Goal: Task Accomplishment & Management: Manage account settings

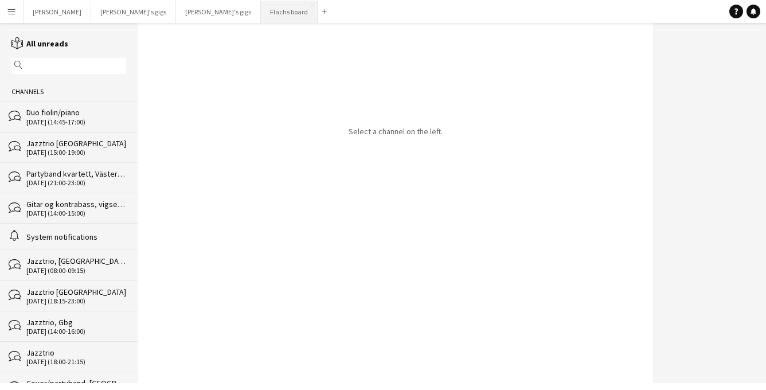
click at [261, 16] on button "Flachs board Close" at bounding box center [289, 12] width 57 height 22
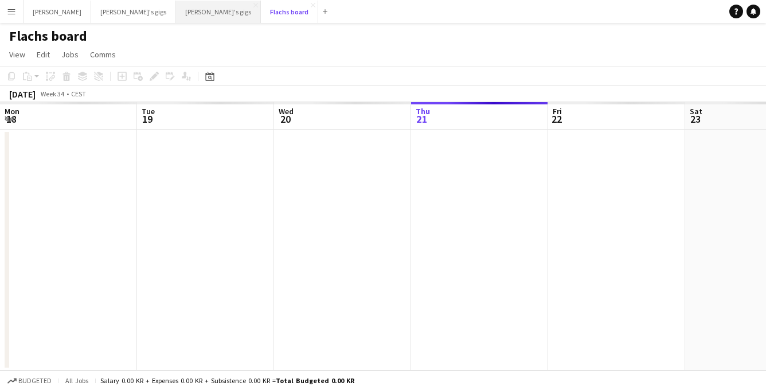
scroll to position [0, 274]
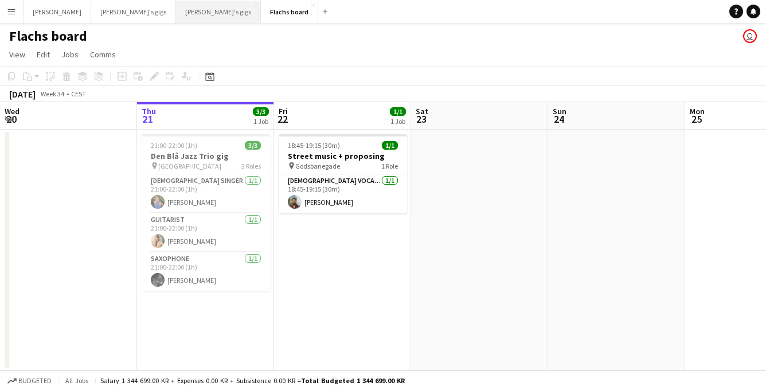
click at [176, 14] on button "[PERSON_NAME]'s gigs Close" at bounding box center [218, 12] width 85 height 22
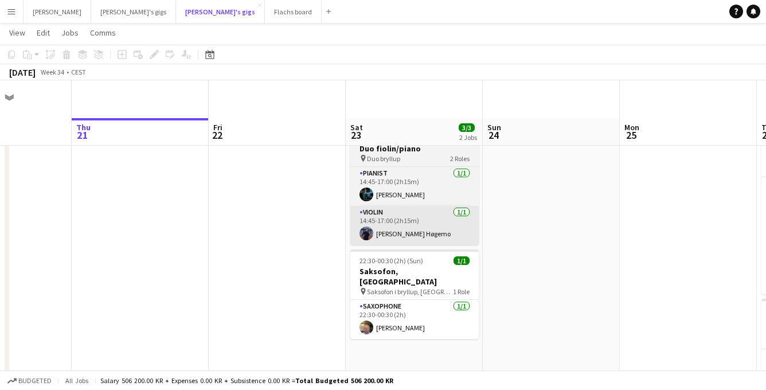
scroll to position [5, 0]
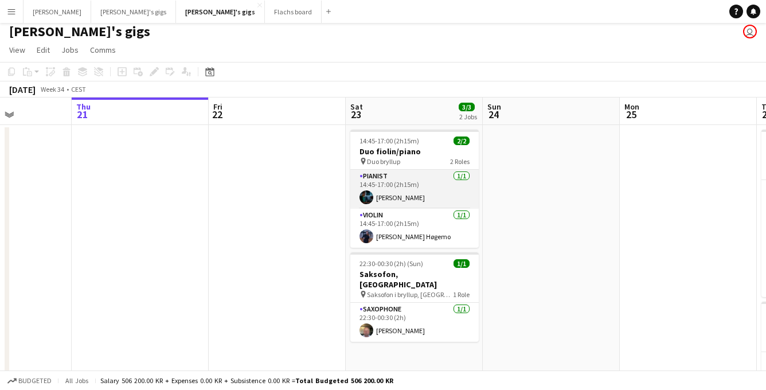
click at [422, 197] on app-card-role "Pianist [DATE] 14:45-17:00 (2h15m) [PERSON_NAME]" at bounding box center [414, 189] width 128 height 39
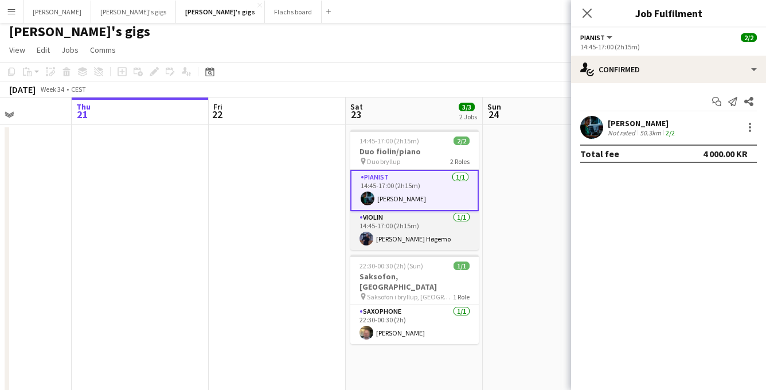
click at [425, 237] on app-card-role "Violin [DATE] 14:45-17:00 (2h15m) [PERSON_NAME] Høgemo" at bounding box center [414, 230] width 128 height 39
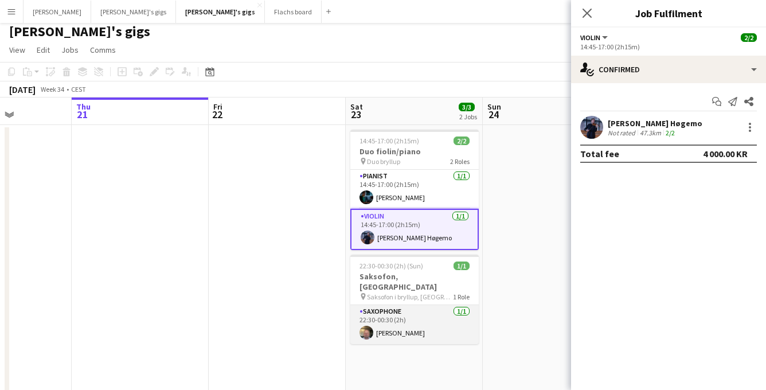
click at [392, 317] on app-card-role "Saxophone [DATE] 22:30-00:30 (2h) [PERSON_NAME]" at bounding box center [414, 324] width 128 height 39
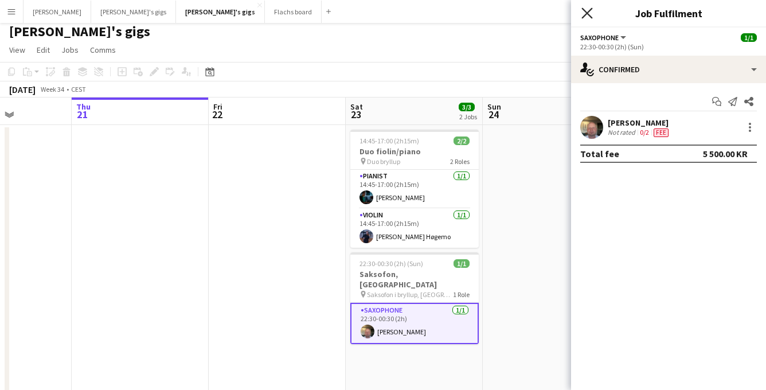
click at [585, 18] on icon "Close pop-in" at bounding box center [586, 12] width 11 height 11
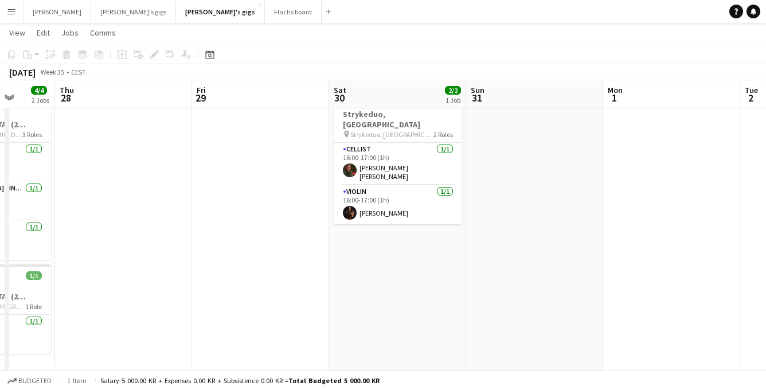
scroll to position [0, 486]
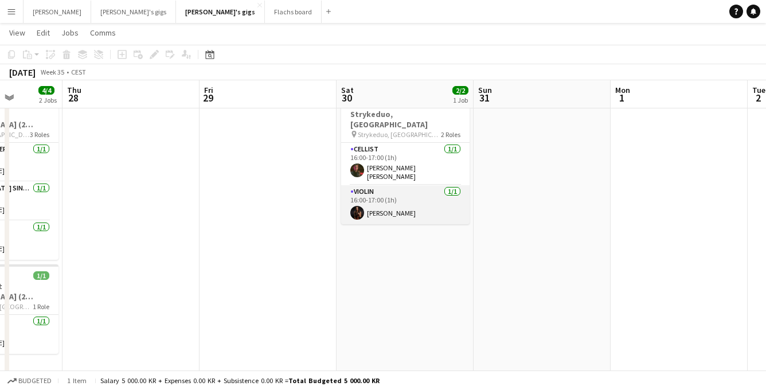
click at [435, 189] on app-card-role "Violin [DATE] 16:00-17:00 (1h) [PERSON_NAME]" at bounding box center [405, 204] width 128 height 39
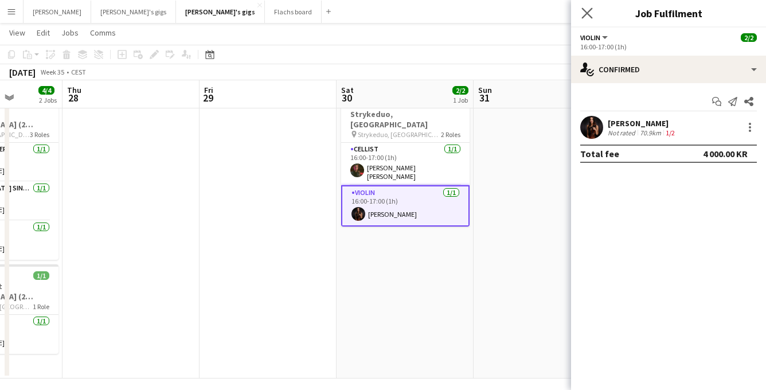
click at [581, 18] on app-icon "Close pop-in" at bounding box center [587, 13] width 17 height 17
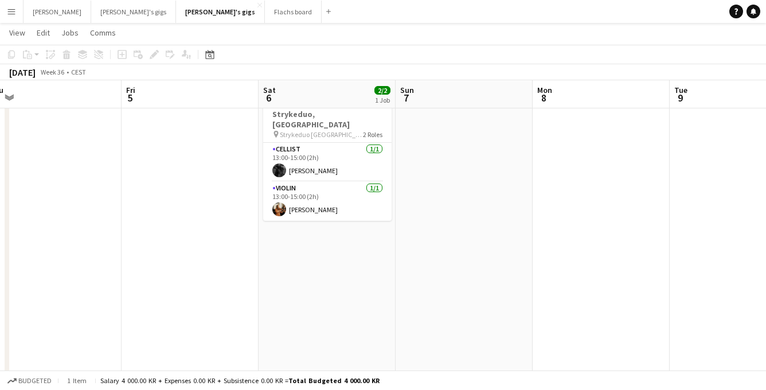
scroll to position [0, 444]
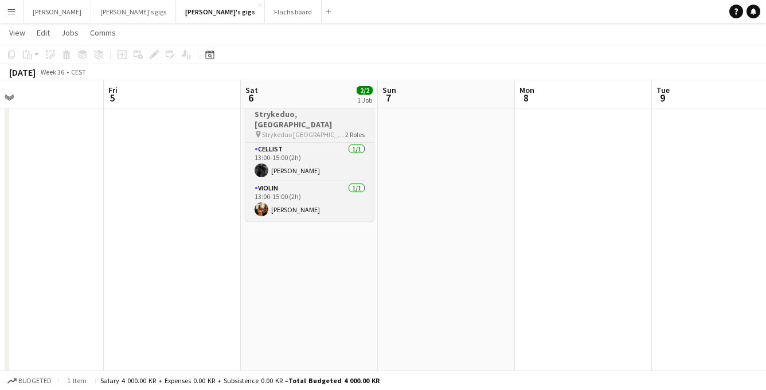
click at [278, 130] on span "Strykeduo [GEOGRAPHIC_DATA]" at bounding box center [303, 134] width 83 height 9
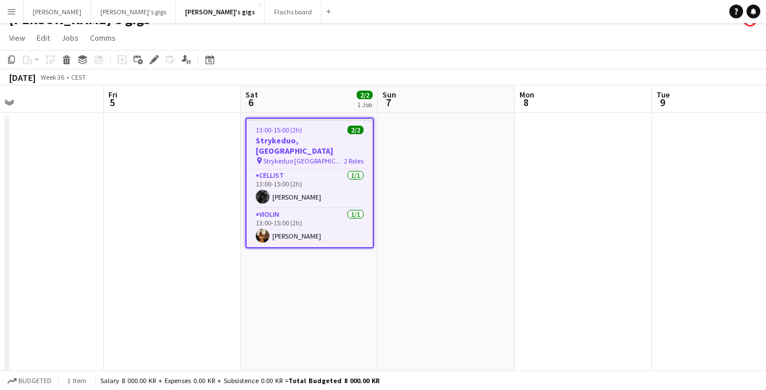
scroll to position [15, 0]
click at [321, 157] on div "pin Strykeduo Oslo 2 Roles" at bounding box center [310, 161] width 126 height 9
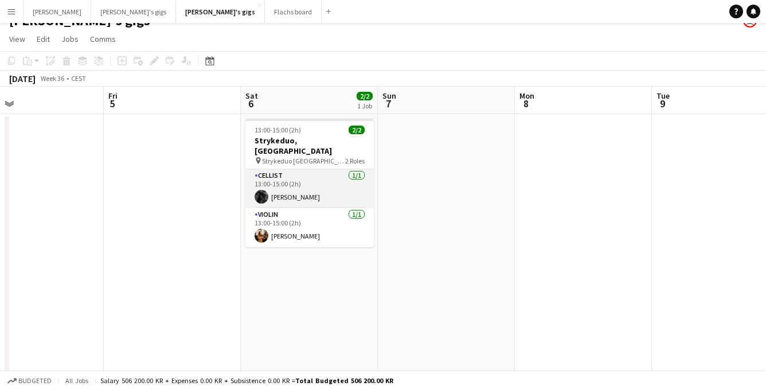
click at [305, 180] on app-card-role "Cellist [DATE] 13:00-15:00 (2h) [PERSON_NAME]" at bounding box center [309, 188] width 128 height 39
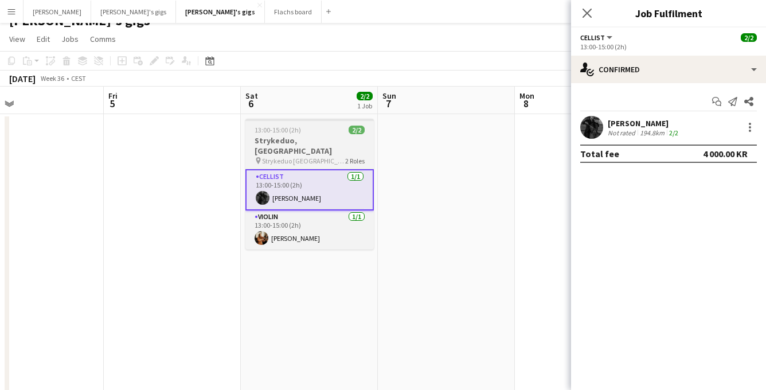
click at [303, 140] on h3 "Strykeduo, [GEOGRAPHIC_DATA]" at bounding box center [309, 145] width 128 height 21
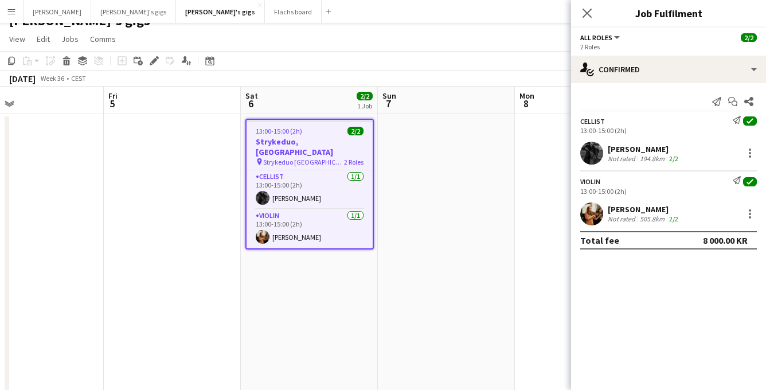
scroll to position [0, 452]
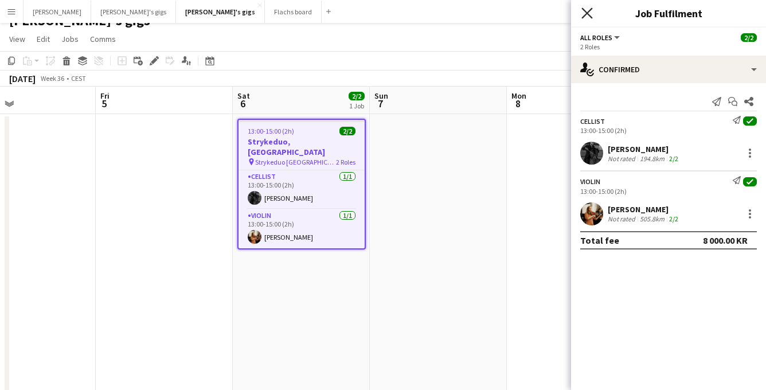
click at [585, 17] on icon "Close pop-in" at bounding box center [586, 12] width 11 height 11
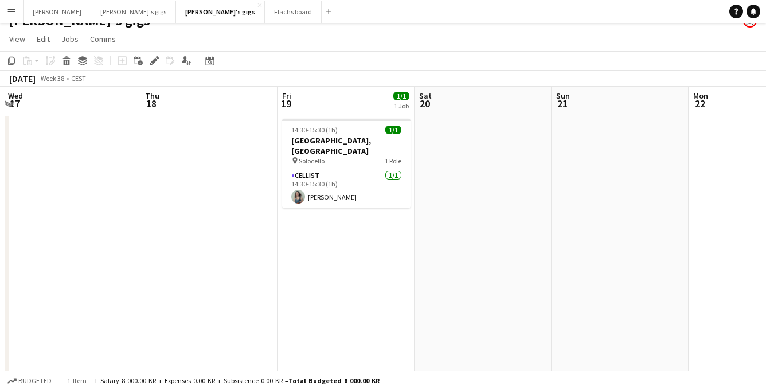
scroll to position [0, 408]
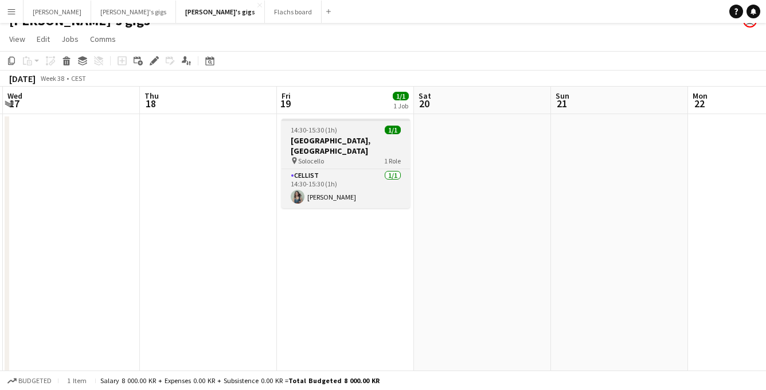
click at [315, 156] on div "pin Solocello 1 Role" at bounding box center [346, 160] width 128 height 9
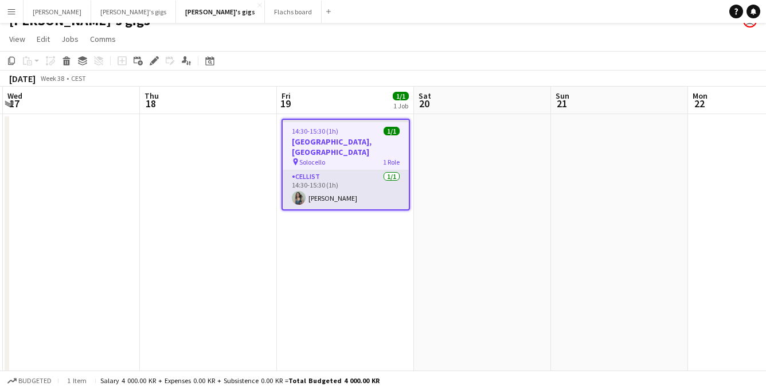
click at [334, 186] on app-card-role "Cellist [DATE] 14:30-15:30 (1h) [PERSON_NAME]" at bounding box center [346, 189] width 126 height 39
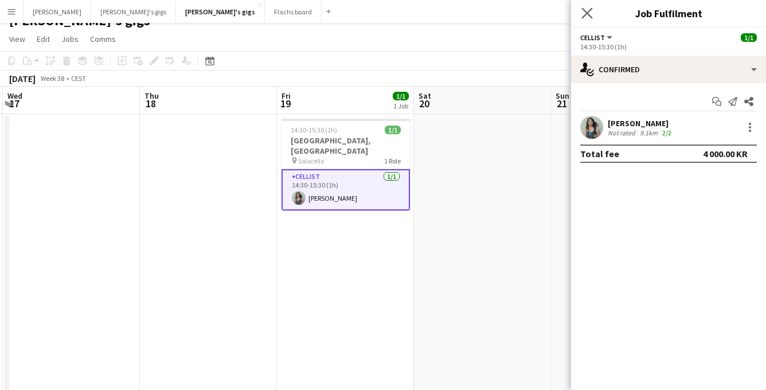
click at [581, 20] on div "Close pop-in" at bounding box center [587, 13] width 32 height 26
click at [585, 12] on icon at bounding box center [586, 12] width 11 height 11
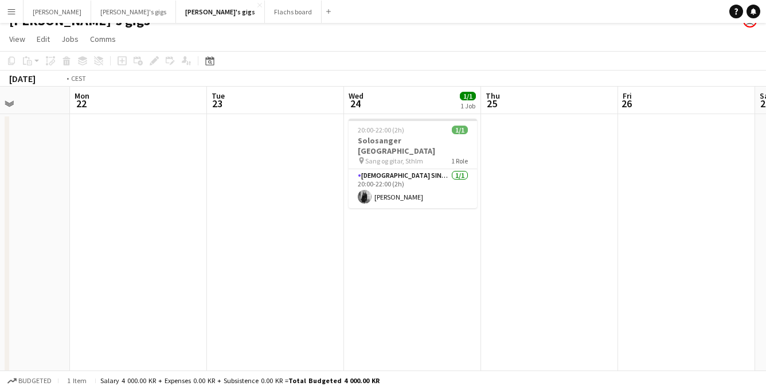
scroll to position [0, 467]
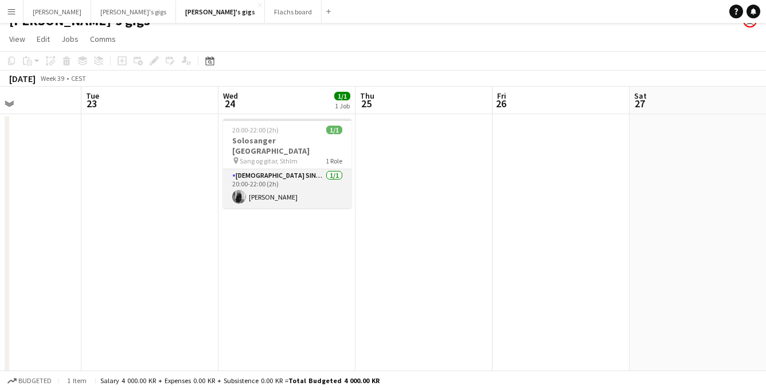
click at [289, 174] on app-card-role "[DEMOGRAPHIC_DATA] Singer [DATE] 20:00-22:00 (2h) [PERSON_NAME]" at bounding box center [287, 188] width 128 height 39
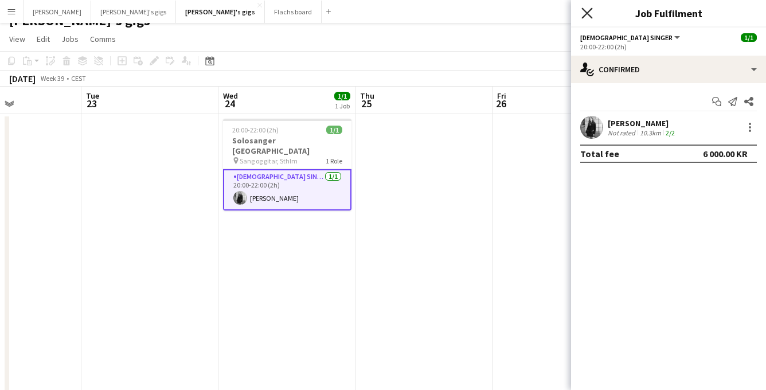
click at [591, 13] on icon "Close pop-in" at bounding box center [586, 12] width 11 height 11
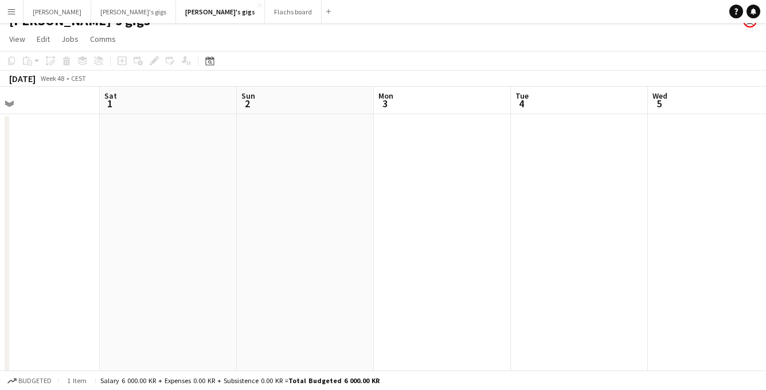
scroll to position [0, 311]
